Goal: Register for event/course

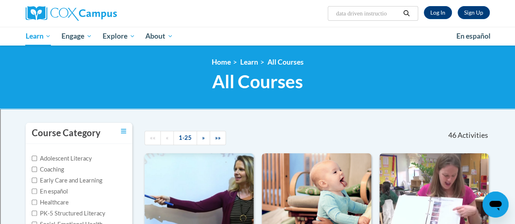
type input "data driven instruction"
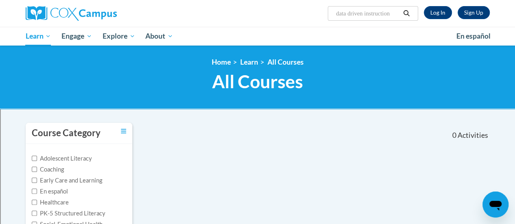
click at [396, 15] on input "data driven instruction" at bounding box center [367, 14] width 65 height 10
drag, startPoint x: 400, startPoint y: 17, endPoint x: 369, endPoint y: 17, distance: 30.1
click at [369, 17] on input "data driven instruction" at bounding box center [367, 14] width 65 height 10
type input "data driven"
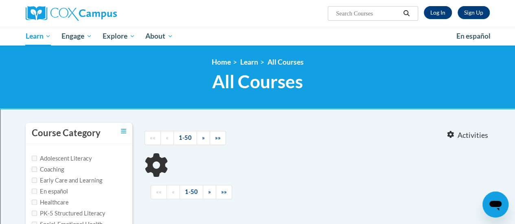
type input "data driven"
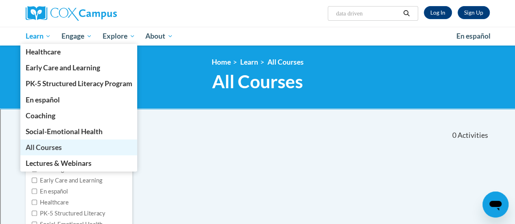
click at [48, 146] on span "All Courses" at bounding box center [43, 147] width 36 height 9
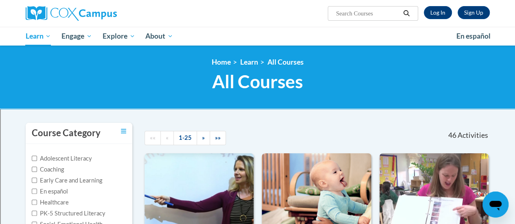
scroll to position [81, 0]
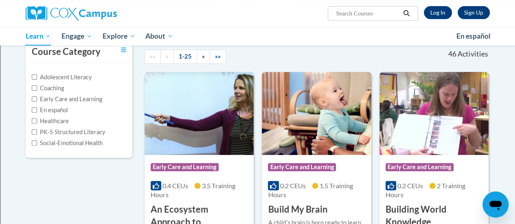
click at [362, 15] on input "Search..." at bounding box center [367, 14] width 65 height 10
type input "data"
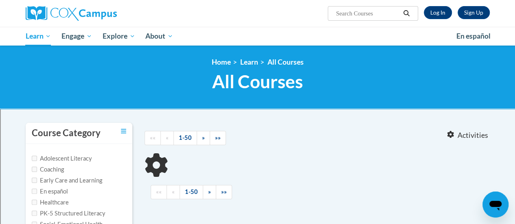
type input "data"
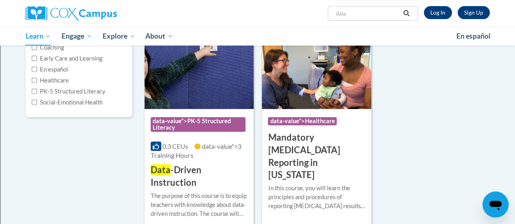
scroll to position [163, 0]
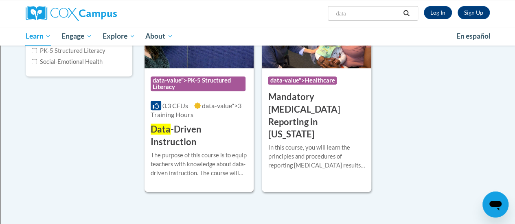
click at [200, 84] on span "data-value">PK-5 Structured Literacy" at bounding box center [198, 84] width 95 height 15
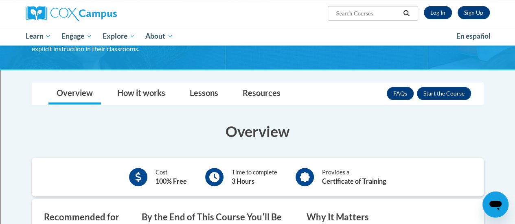
scroll to position [81, 0]
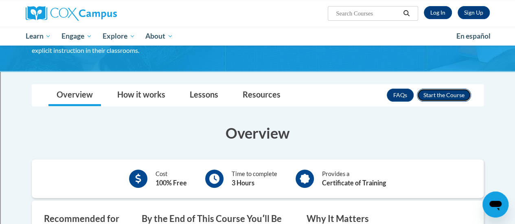
click at [455, 94] on button "Enroll" at bounding box center [444, 95] width 54 height 13
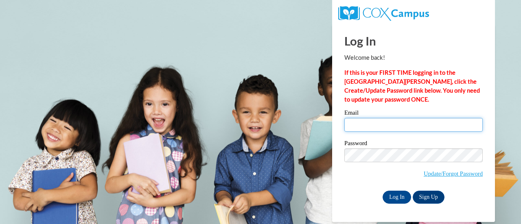
click at [396, 129] on input "Email" at bounding box center [414, 125] width 138 height 14
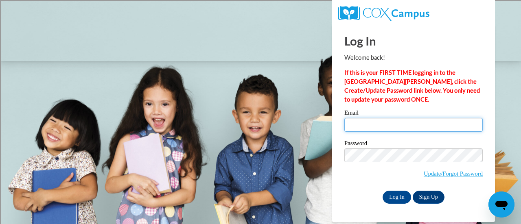
type input "[PERSON_NAME][EMAIL_ADDRESS][PERSON_NAME][DOMAIN_NAME]"
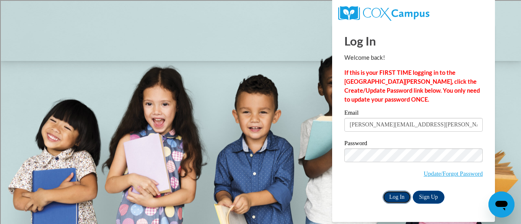
click at [394, 196] on input "Log In" at bounding box center [397, 197] width 29 height 13
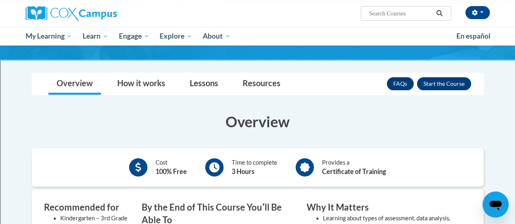
scroll to position [81, 0]
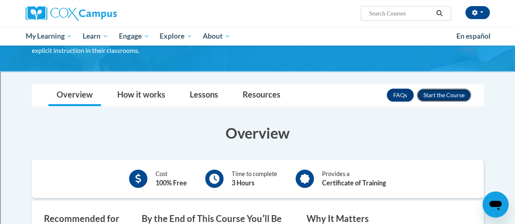
click at [430, 92] on button "Enroll" at bounding box center [444, 95] width 54 height 13
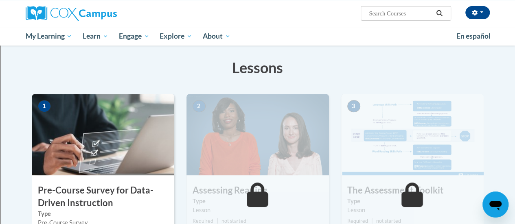
scroll to position [122, 0]
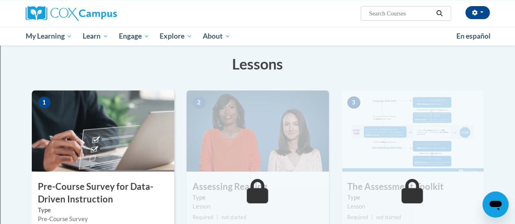
click at [134, 136] on img at bounding box center [103, 130] width 143 height 81
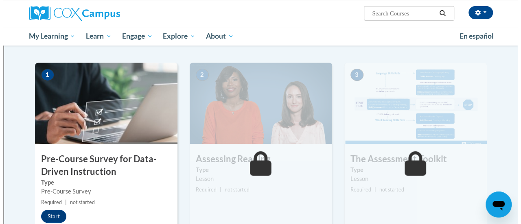
scroll to position [163, 0]
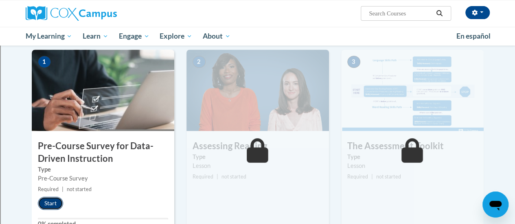
click at [48, 207] on button "Start" at bounding box center [50, 203] width 25 height 13
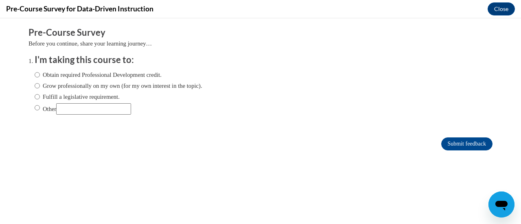
scroll to position [0, 0]
click at [35, 96] on input "Fulfill a legislative requirement." at bounding box center [37, 96] width 5 height 9
radio input "true"
click at [450, 142] on input "Submit feedback" at bounding box center [467, 144] width 51 height 13
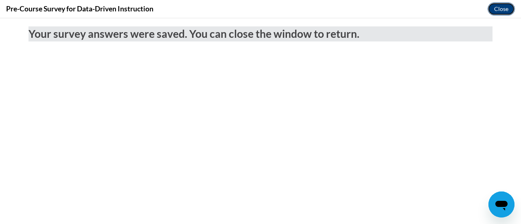
drag, startPoint x: 500, startPoint y: 9, endPoint x: 497, endPoint y: 18, distance: 9.0
click at [500, 9] on button "Close" at bounding box center [501, 8] width 27 height 13
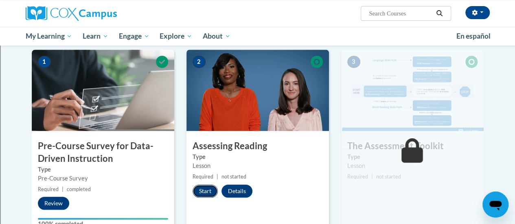
click at [205, 189] on button "Start" at bounding box center [205, 191] width 25 height 13
